Goal: Obtain resource: Download file/media

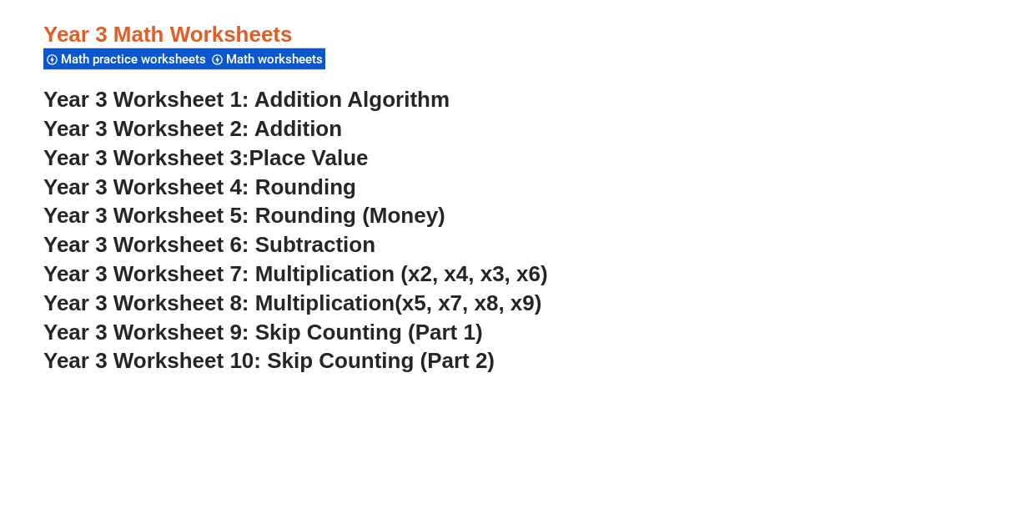
scroll to position [2366, 0]
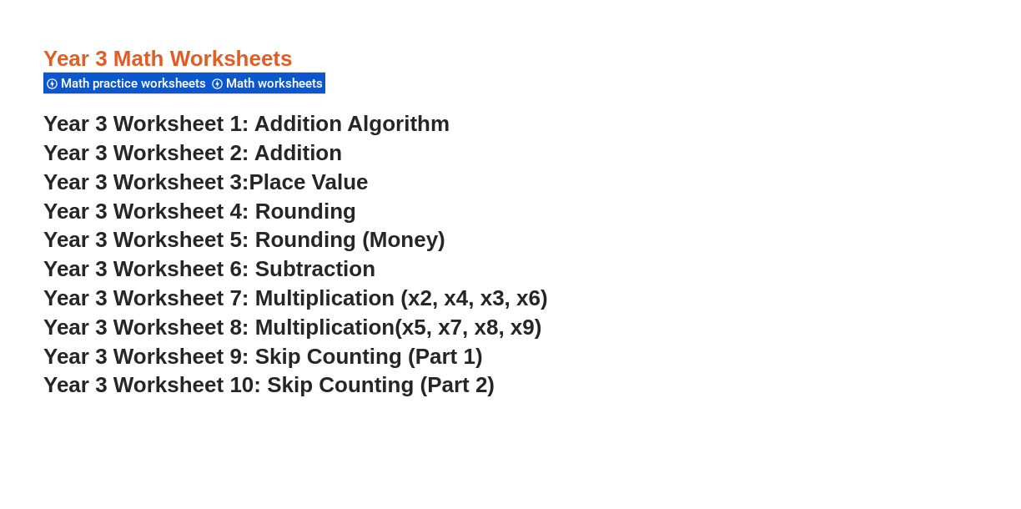
scroll to position [2343, 0]
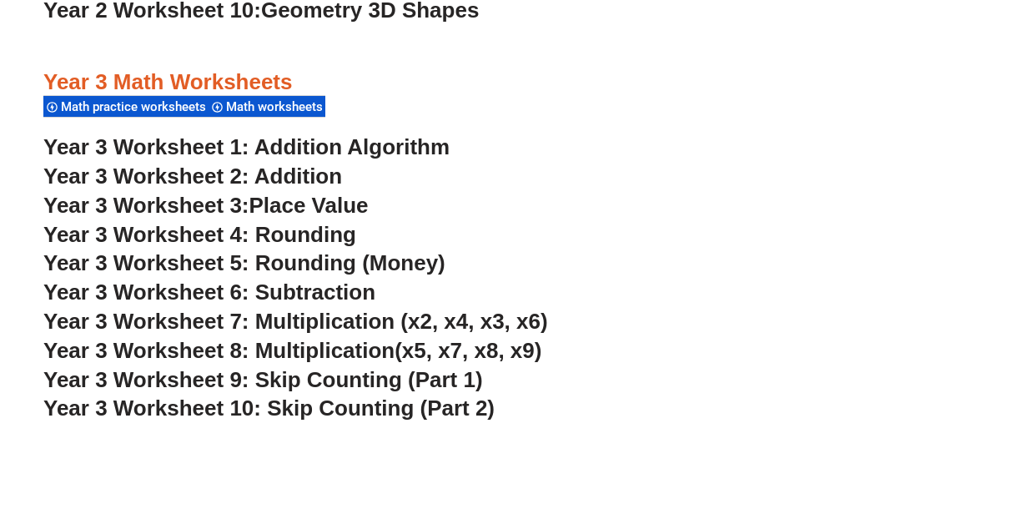
click at [395, 146] on link "Year 3 Worksheet 1: Addition Algorithm" at bounding box center [246, 146] width 406 height 25
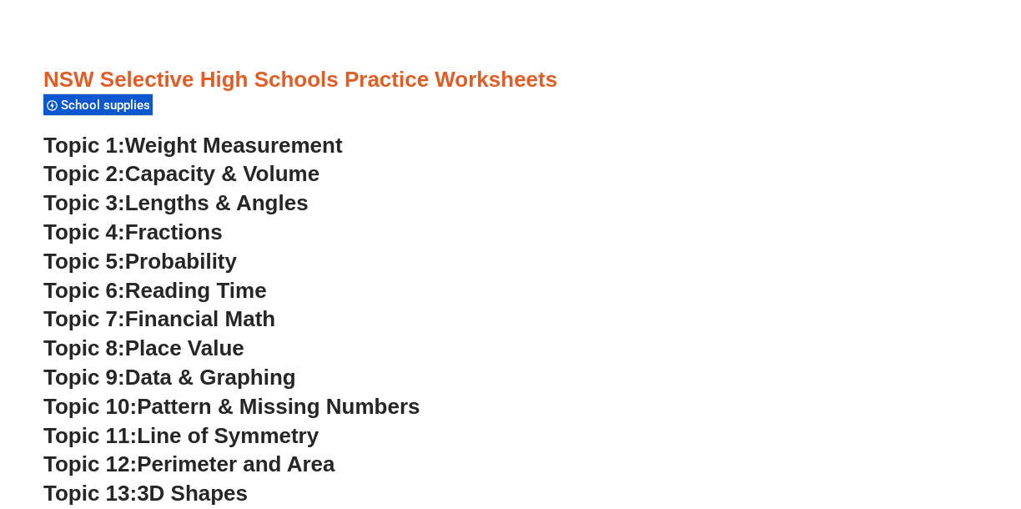
scroll to position [4436, 0]
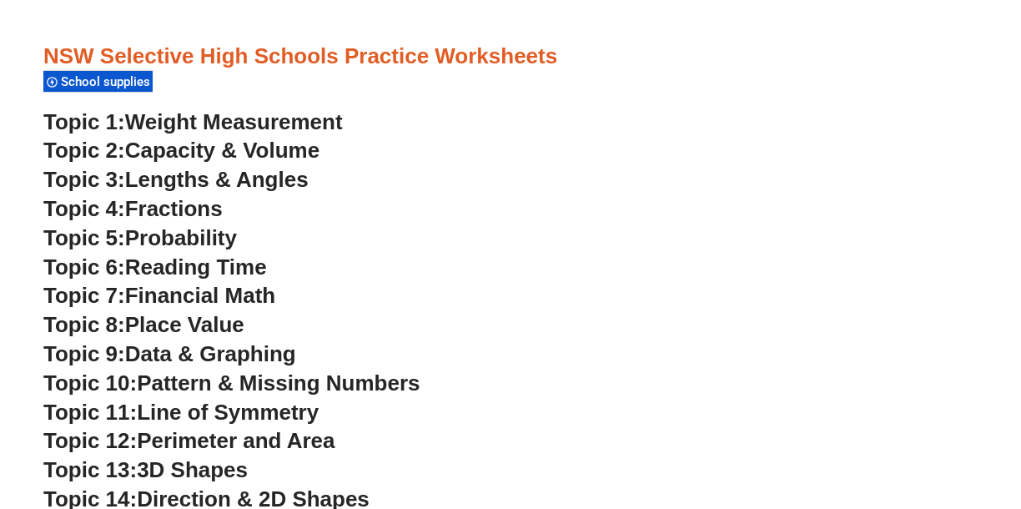
click at [303, 126] on span "Weight Measurement" at bounding box center [234, 121] width 218 height 25
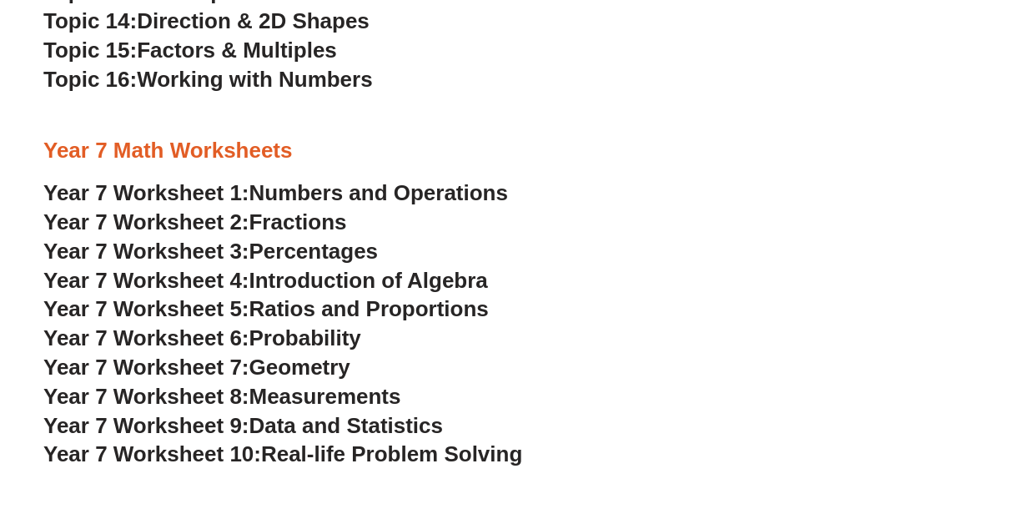
scroll to position [4391, 0]
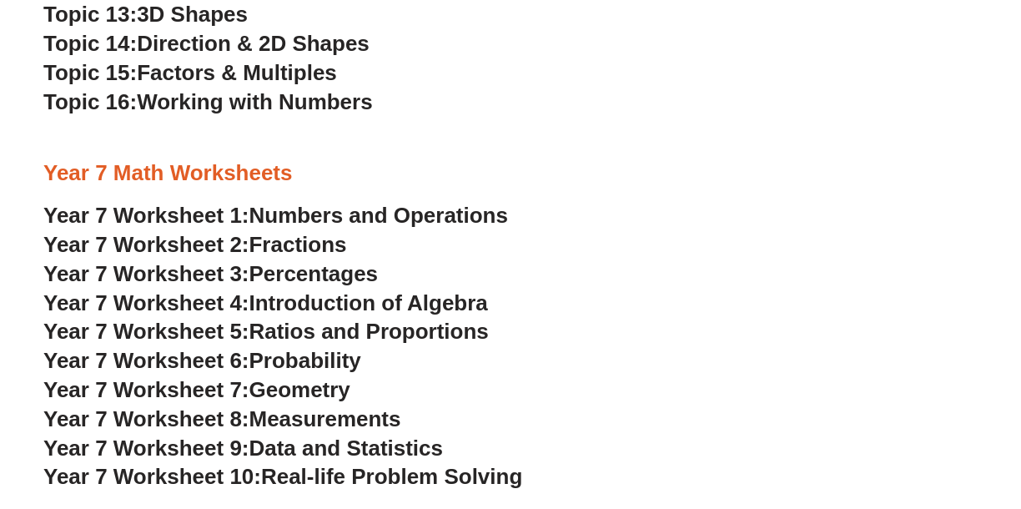
click at [486, 212] on span "Numbers and Operations" at bounding box center [378, 215] width 259 height 25
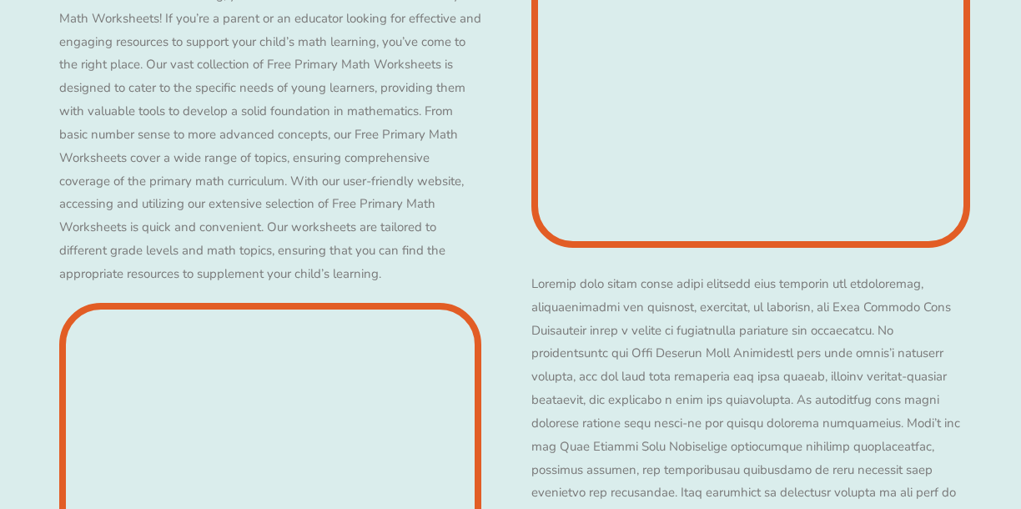
scroll to position [4668, 0]
